Goal: Transaction & Acquisition: Purchase product/service

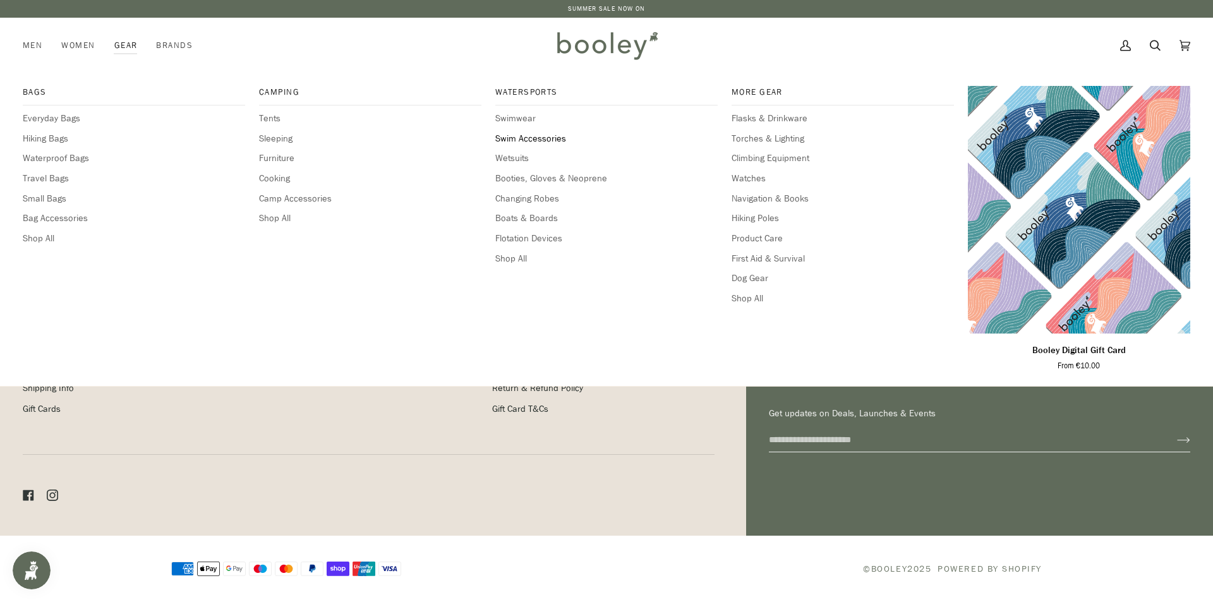
click at [518, 140] on span "Swim Accessories" at bounding box center [606, 139] width 222 height 14
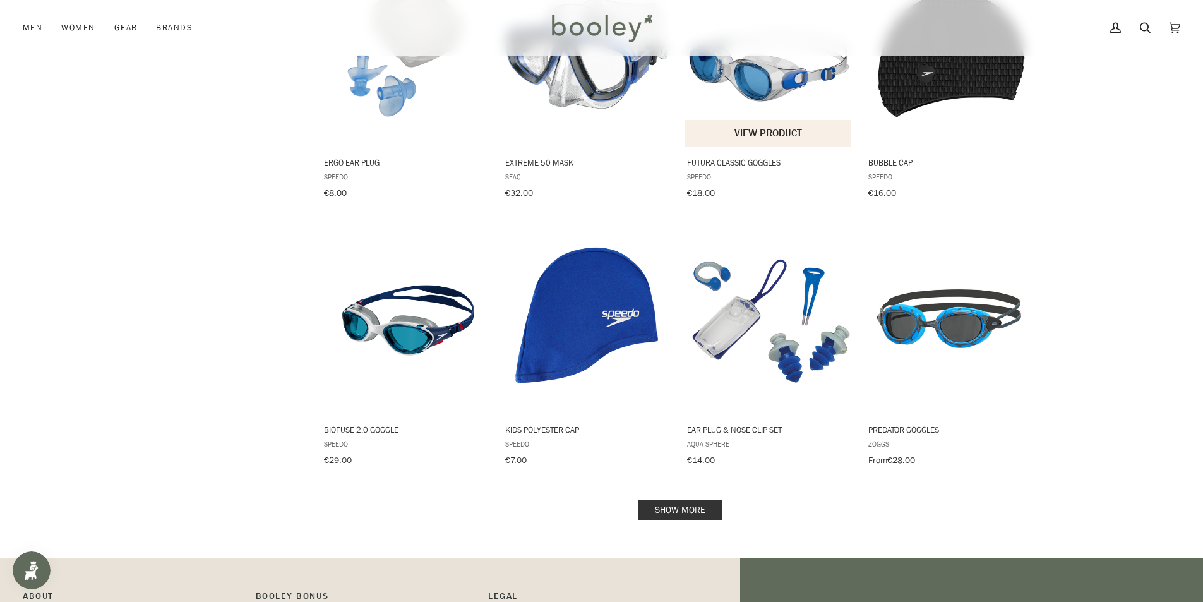
scroll to position [1074, 0]
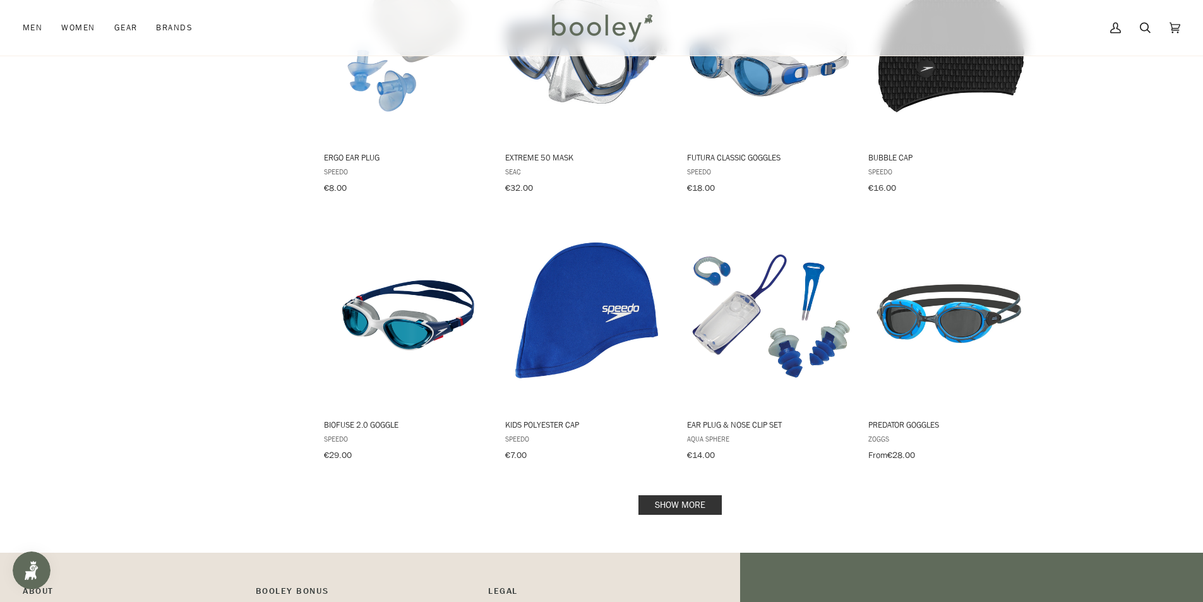
click at [718, 495] on link "Show more" at bounding box center [680, 505] width 83 height 20
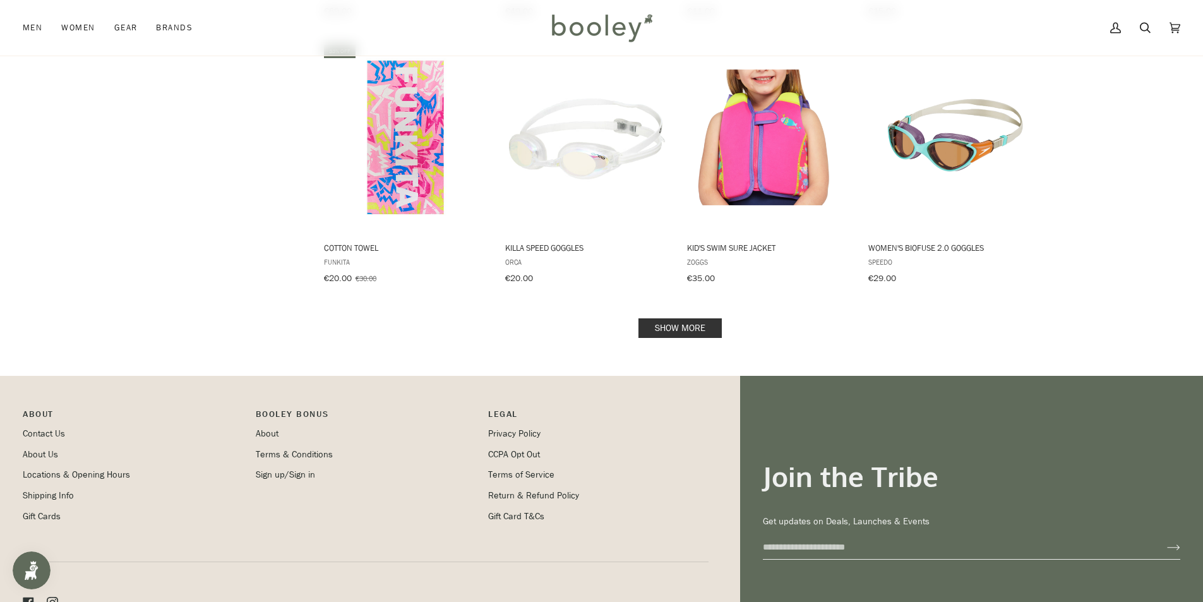
scroll to position [2590, 0]
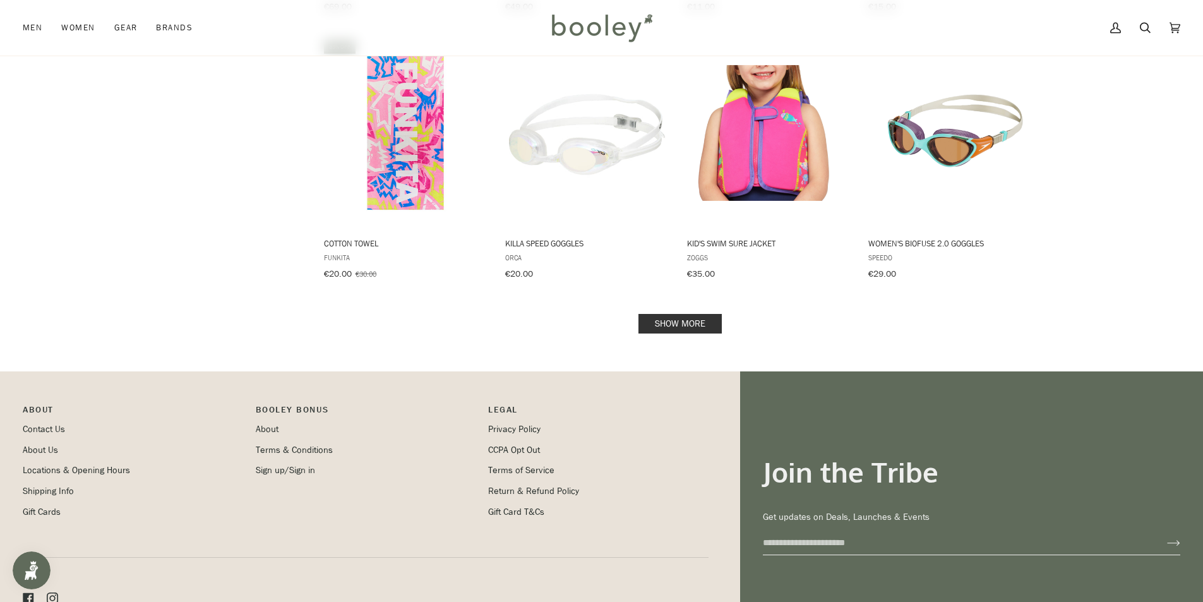
click at [705, 314] on link "Show more" at bounding box center [680, 324] width 83 height 20
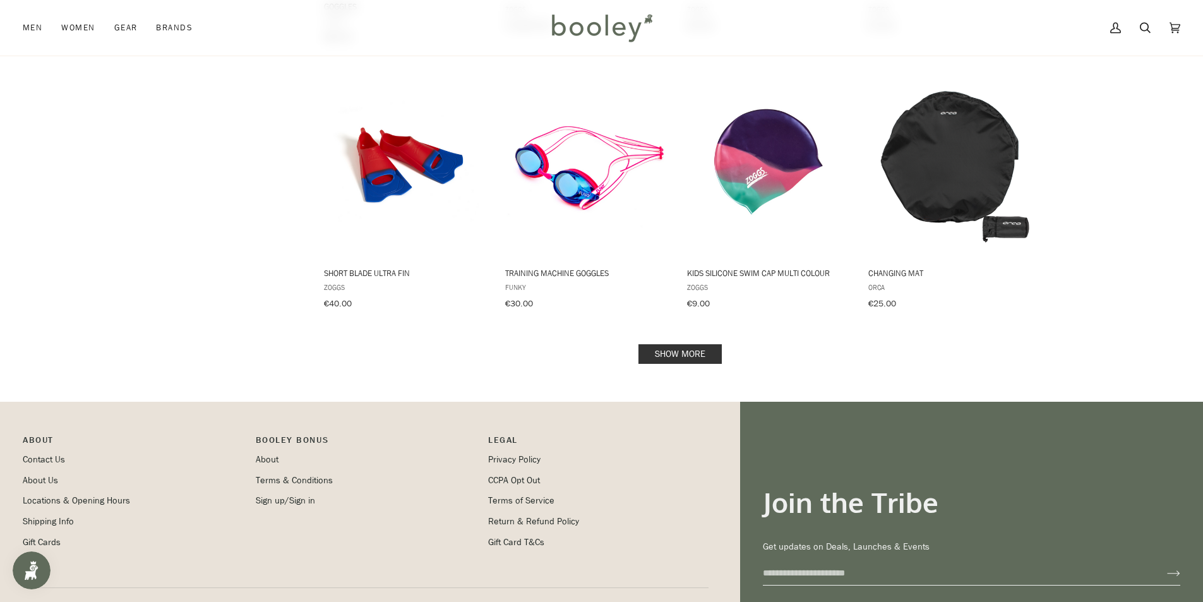
scroll to position [3916, 0]
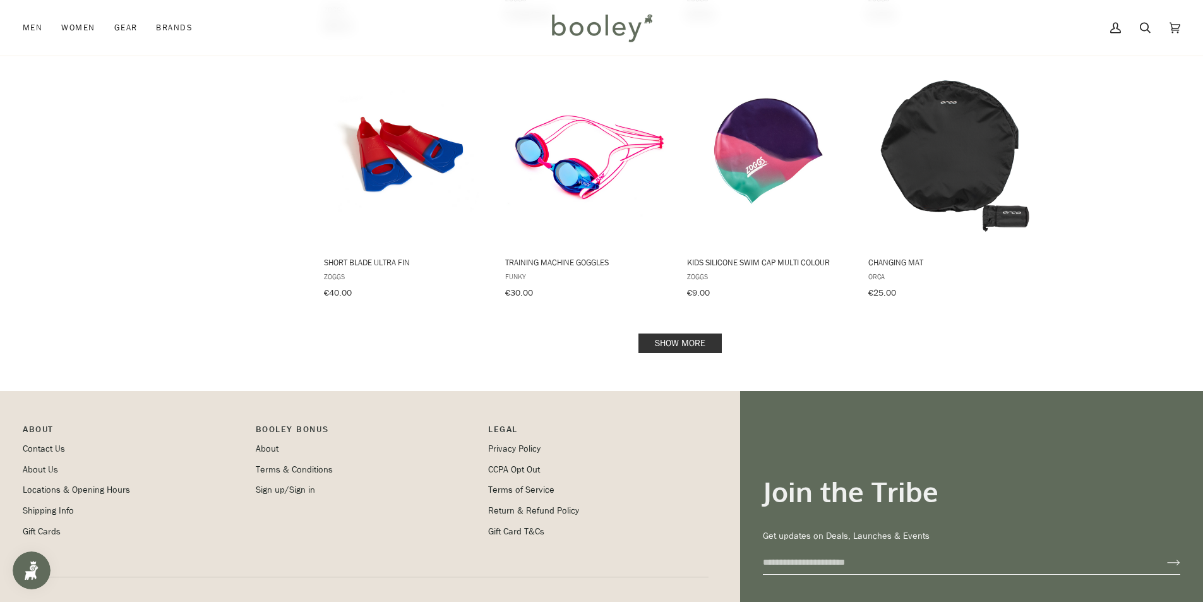
click at [683, 333] on link "Show more" at bounding box center [680, 343] width 83 height 20
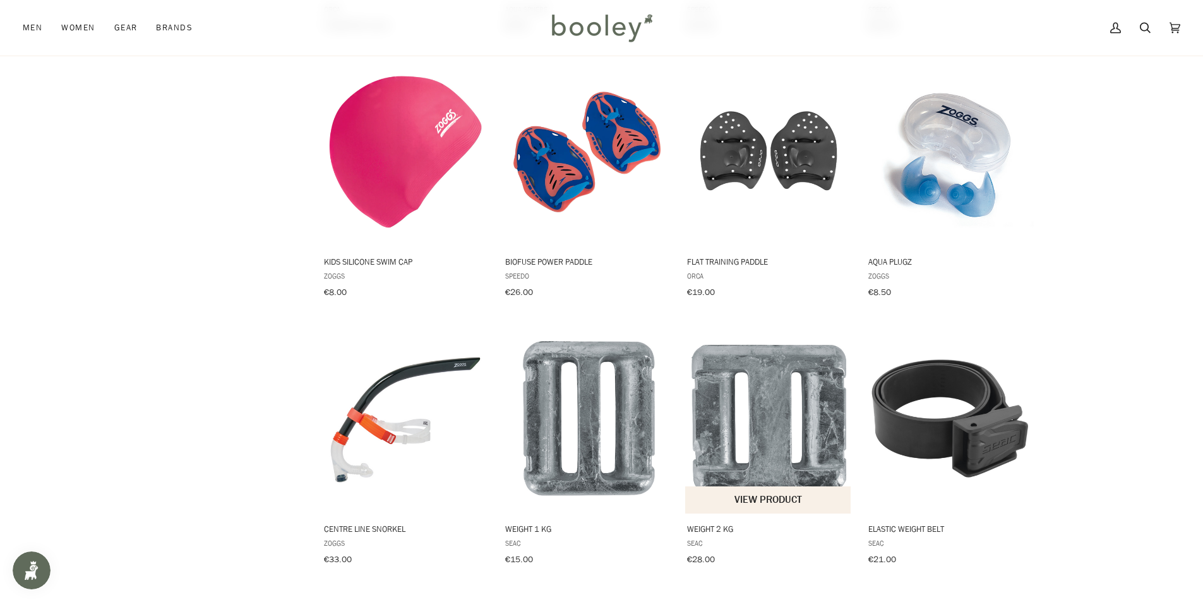
scroll to position [4295, 0]
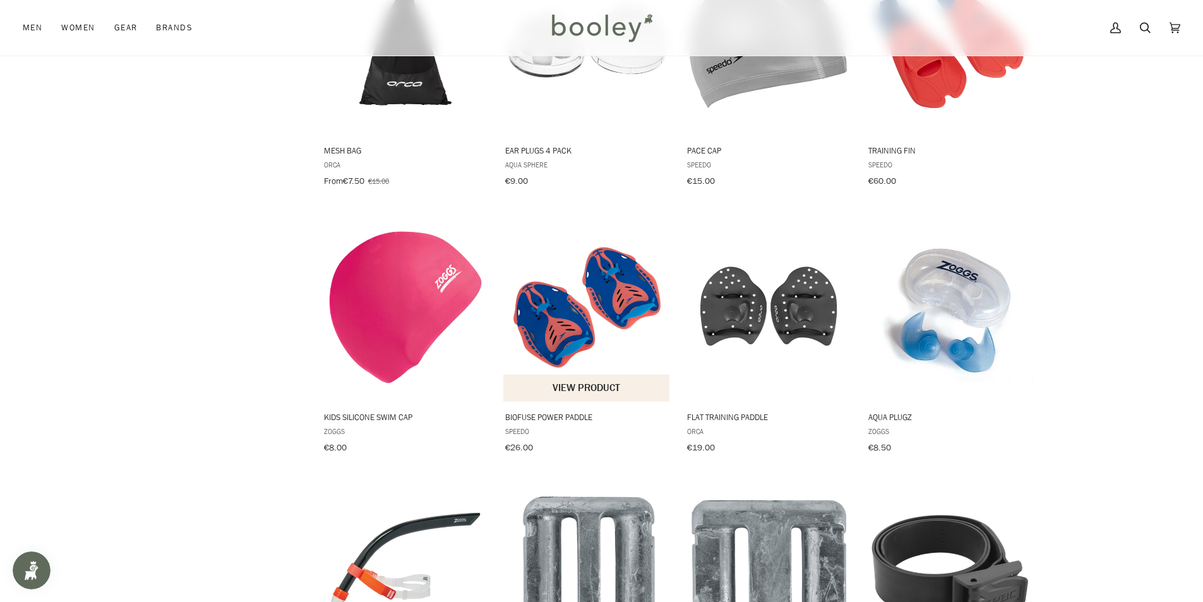
click at [575, 303] on img "Biofuse Power Paddle" at bounding box center [586, 307] width 167 height 167
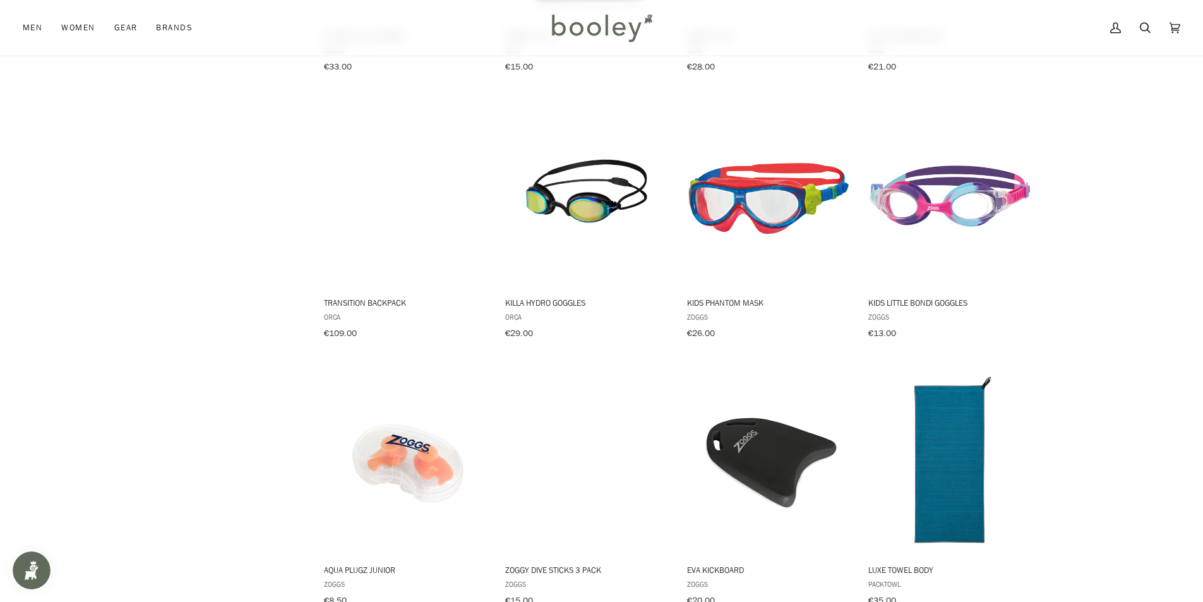
scroll to position [5053, 0]
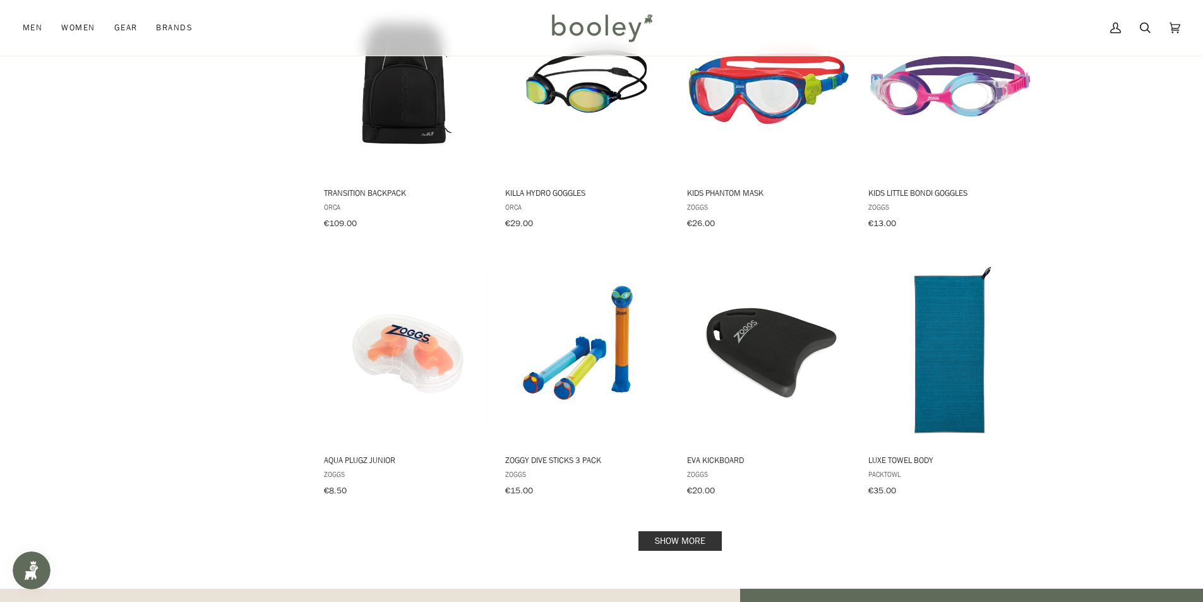
click at [662, 531] on link "Show more" at bounding box center [680, 541] width 83 height 20
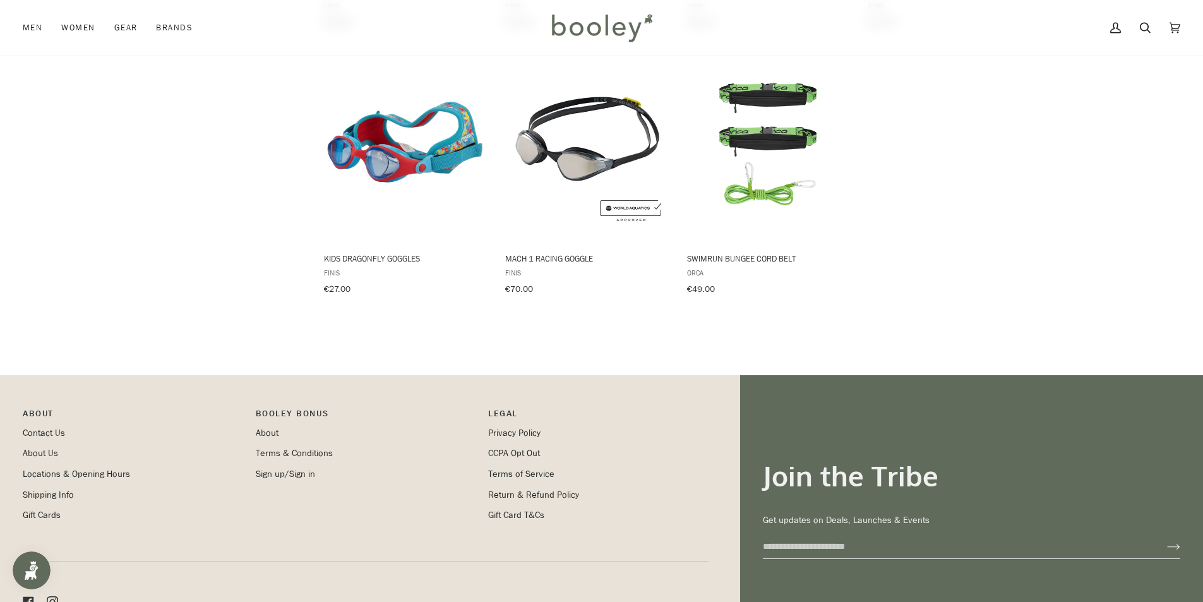
scroll to position [6379, 0]
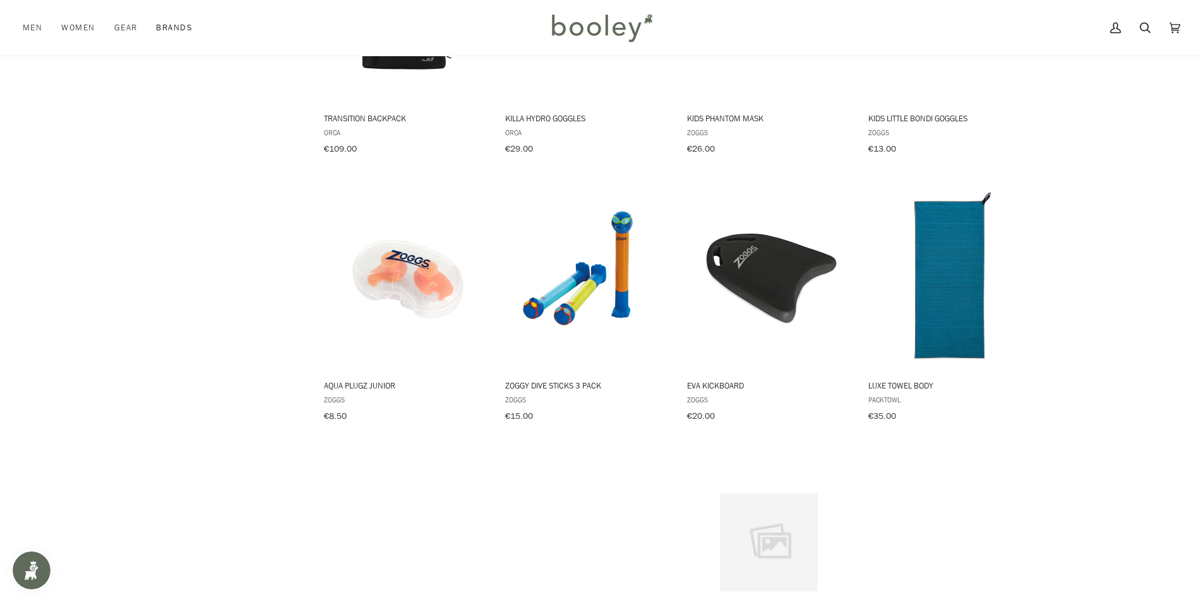
scroll to position [5053, 0]
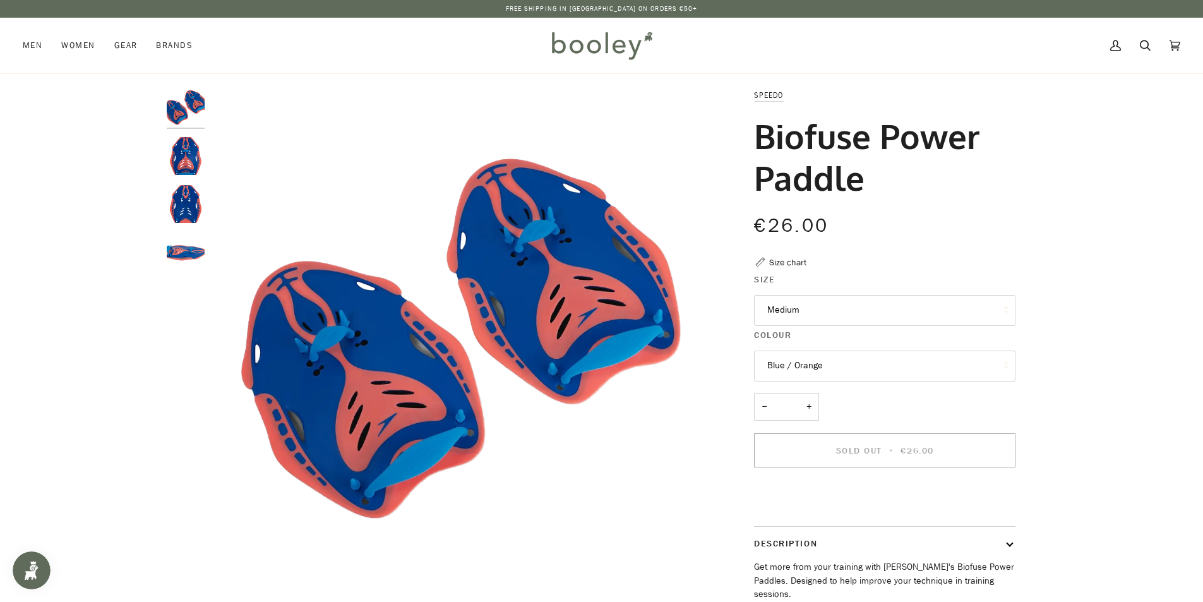
click at [812, 314] on button "Medium" at bounding box center [884, 310] width 261 height 31
click at [1066, 327] on div "Zoom Zoom" at bounding box center [601, 420] width 1203 height 665
